Goal: Navigation & Orientation: Find specific page/section

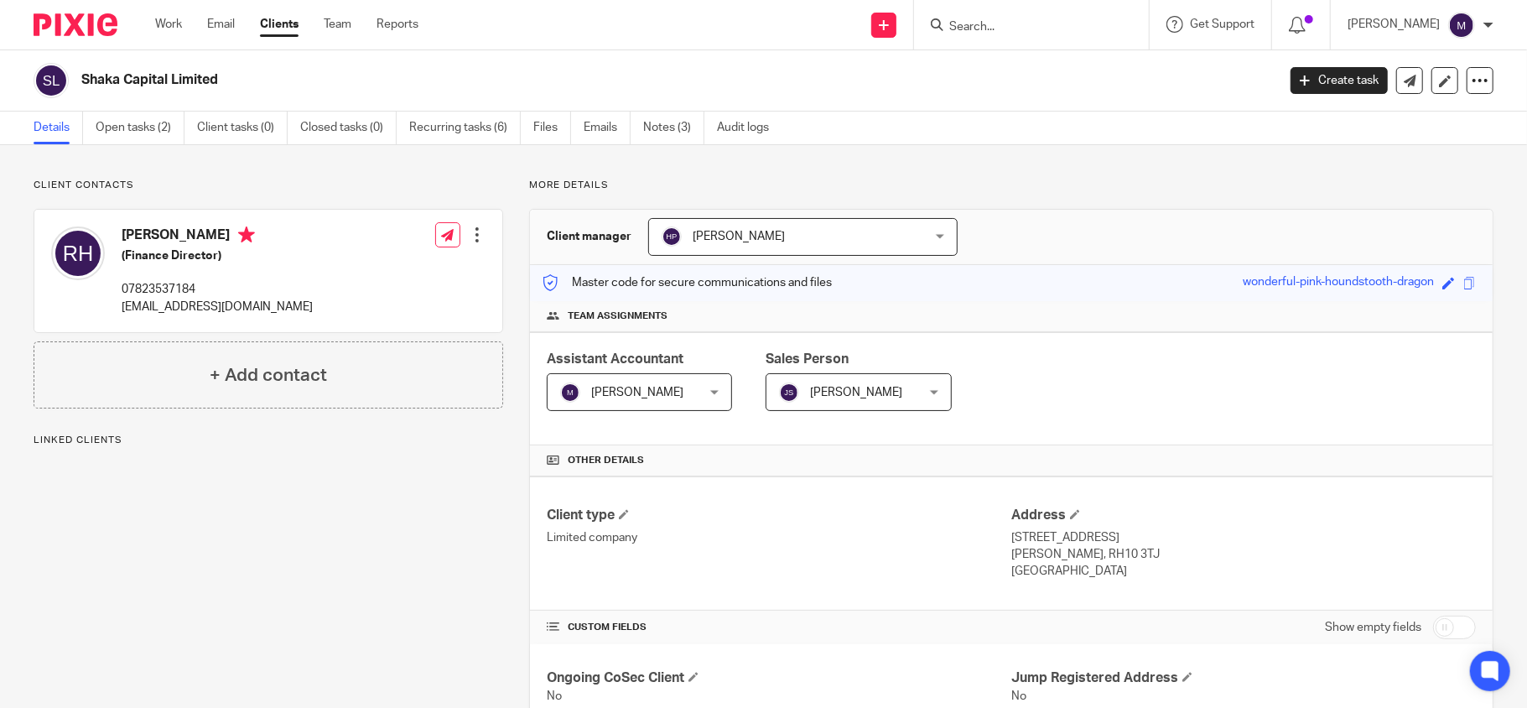
scroll to position [360, 0]
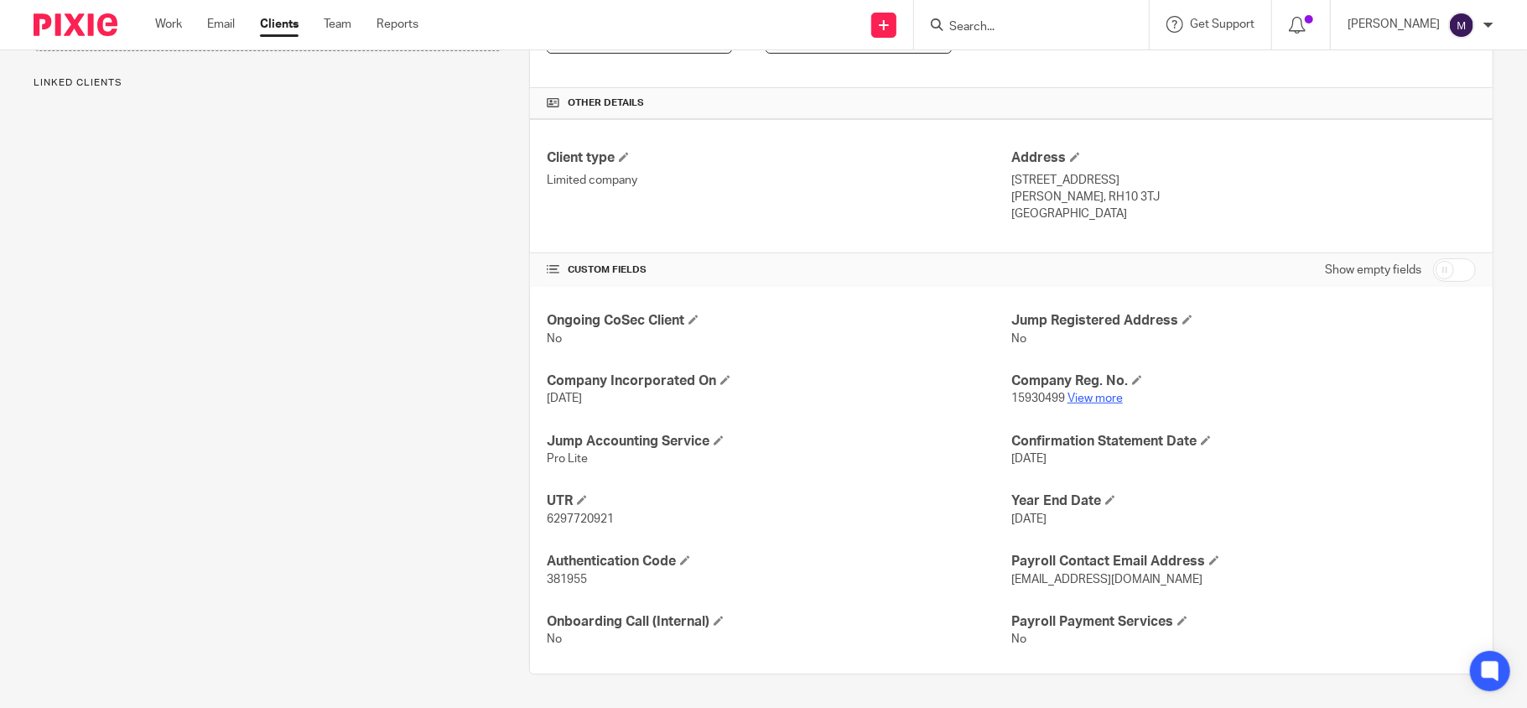
click at [1077, 396] on link "View more" at bounding box center [1095, 398] width 55 height 12
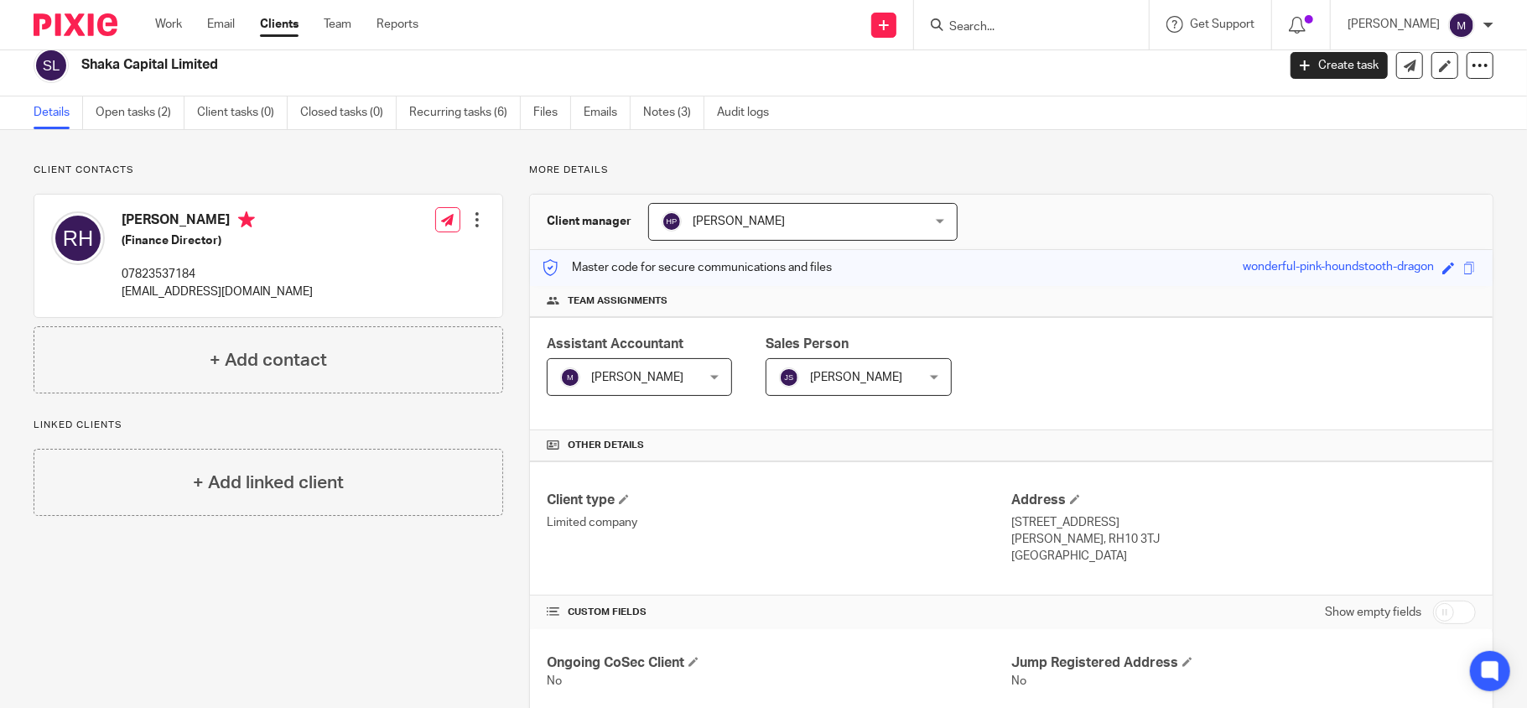
scroll to position [0, 0]
